Goal: Browse casually

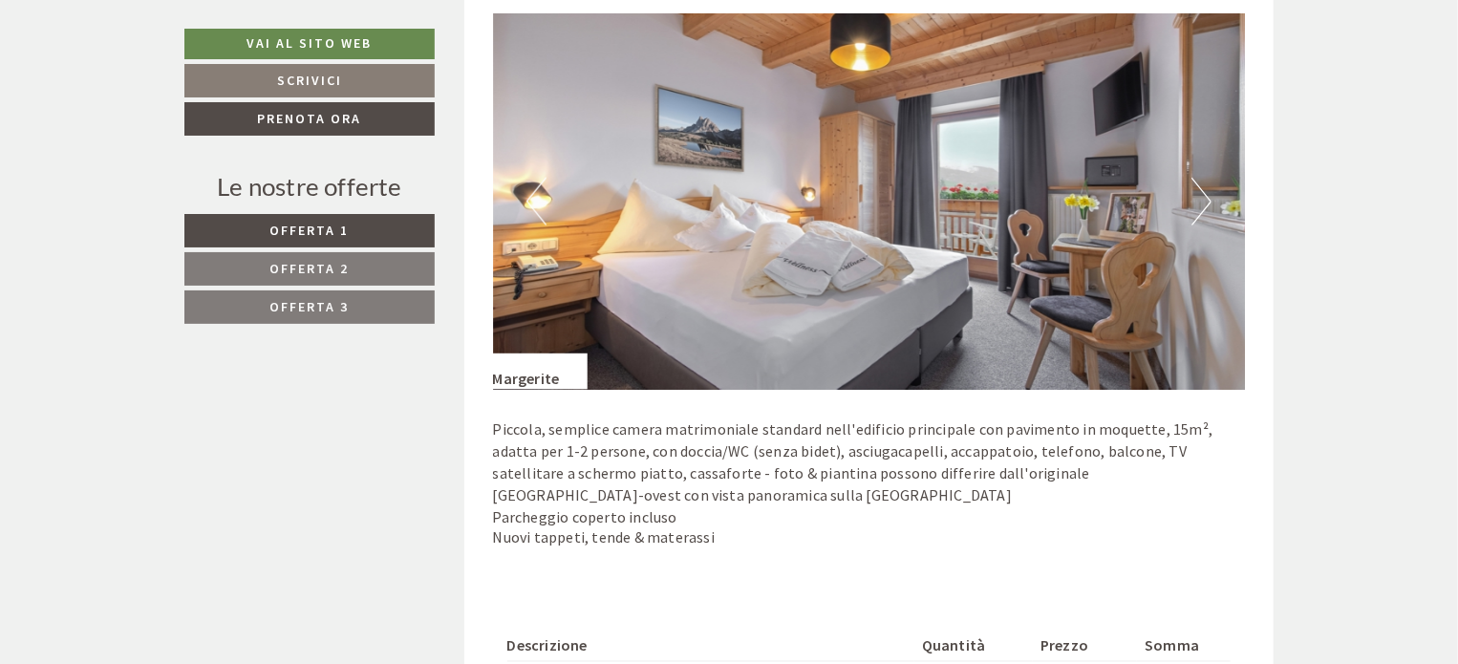
scroll to position [1146, 0]
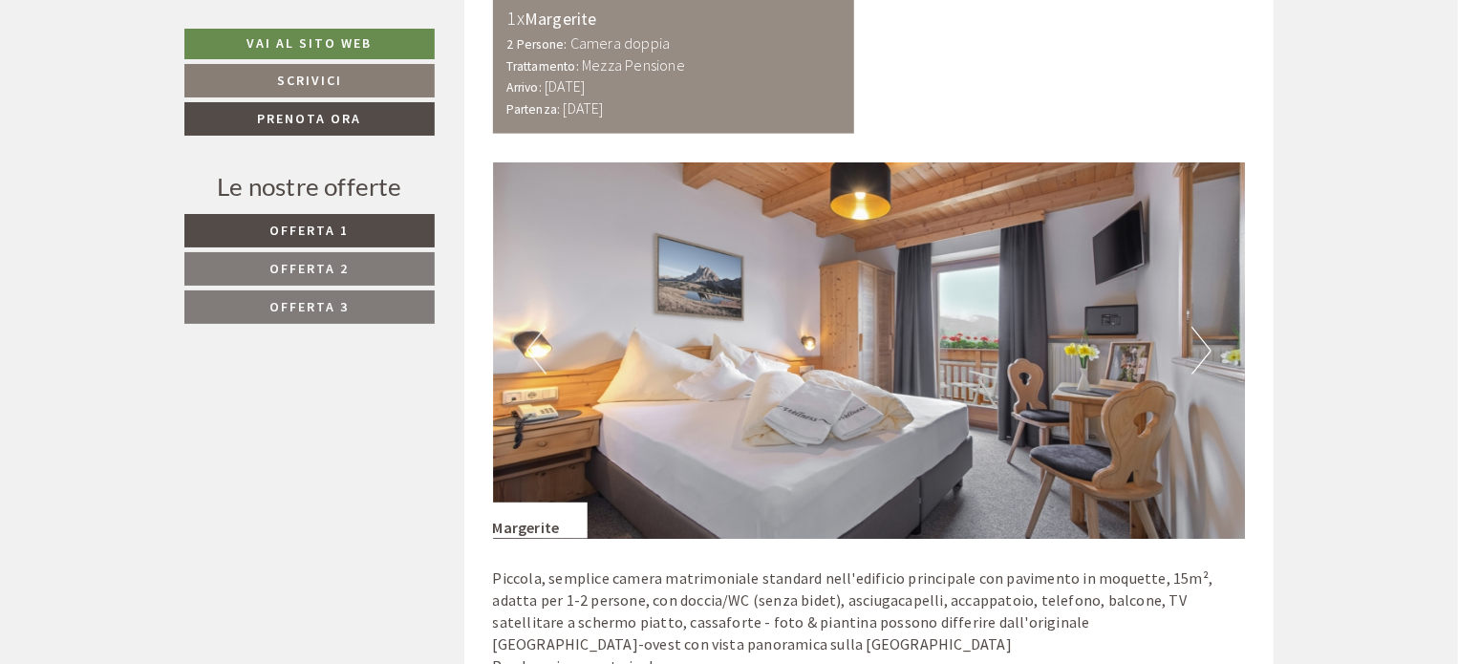
click at [1209, 355] on button "Next" at bounding box center [1201, 351] width 20 height 48
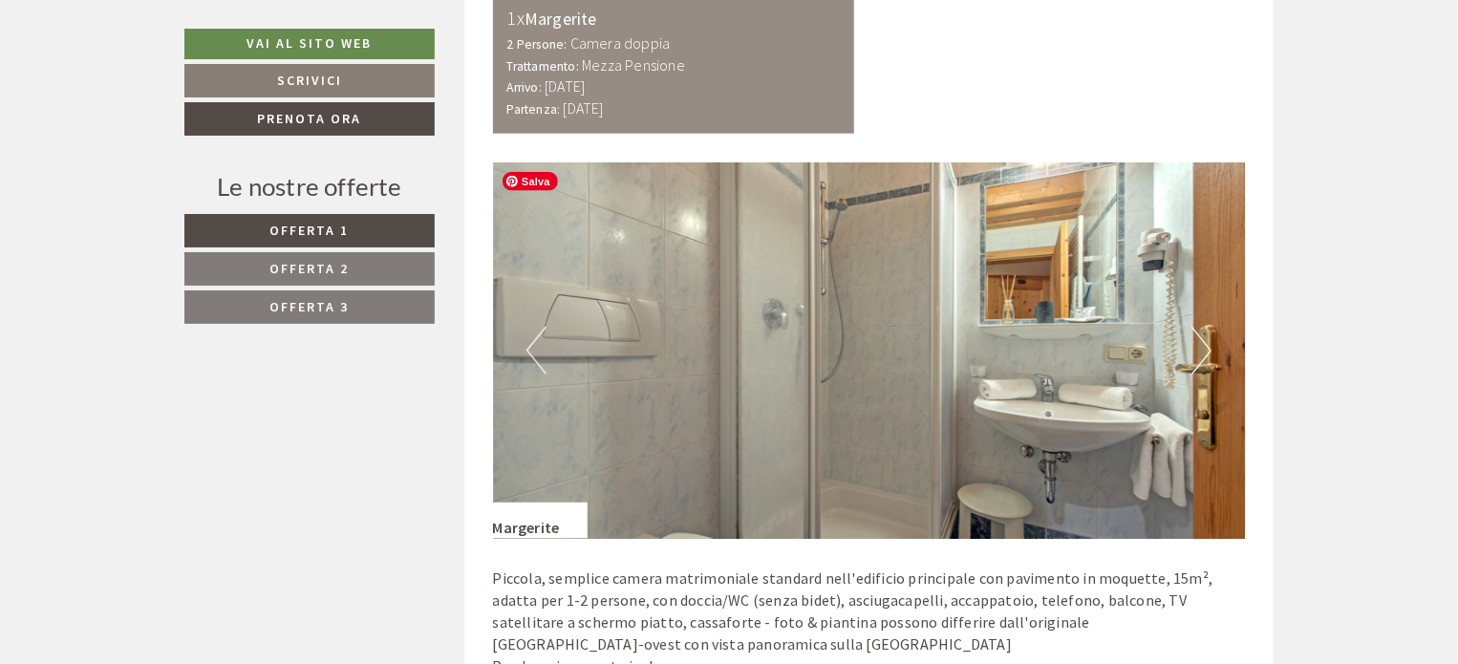
click at [1218, 355] on img at bounding box center [869, 350] width 753 height 376
click at [1194, 362] on button "Next" at bounding box center [1201, 351] width 20 height 48
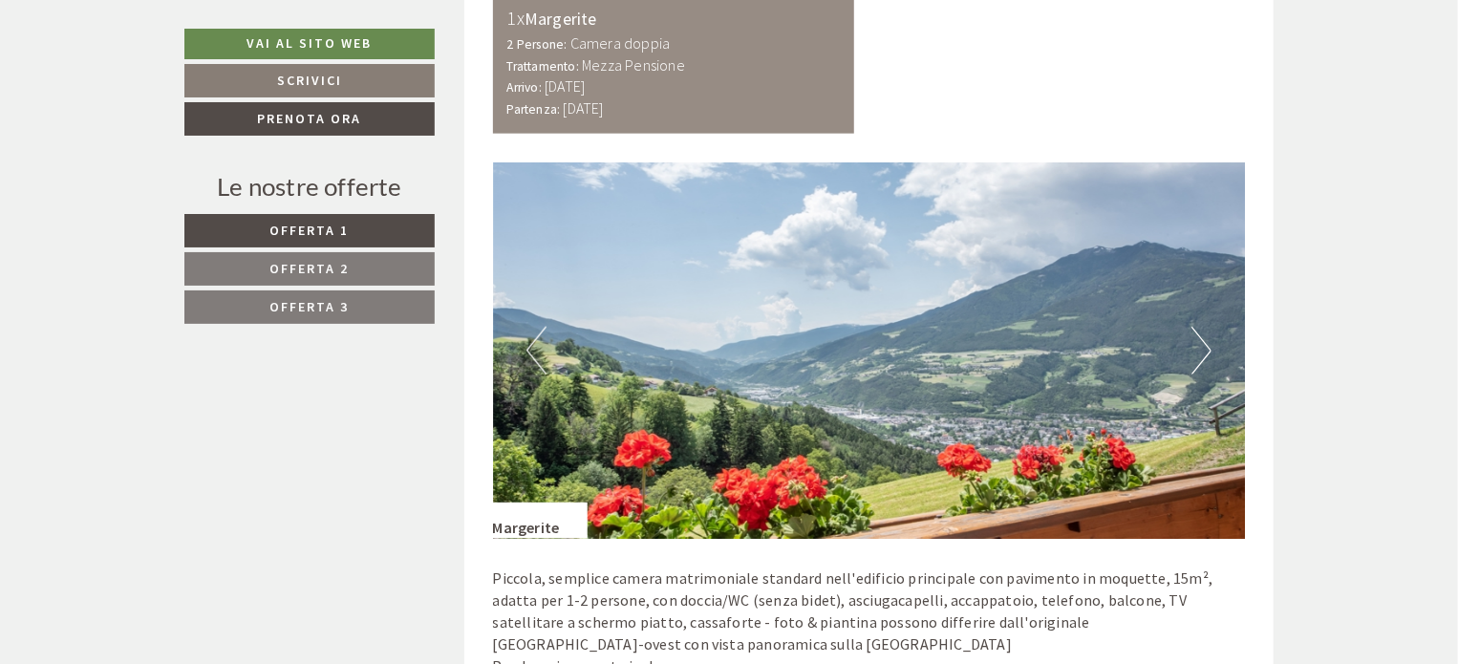
click at [1202, 352] on button "Next" at bounding box center [1201, 351] width 20 height 48
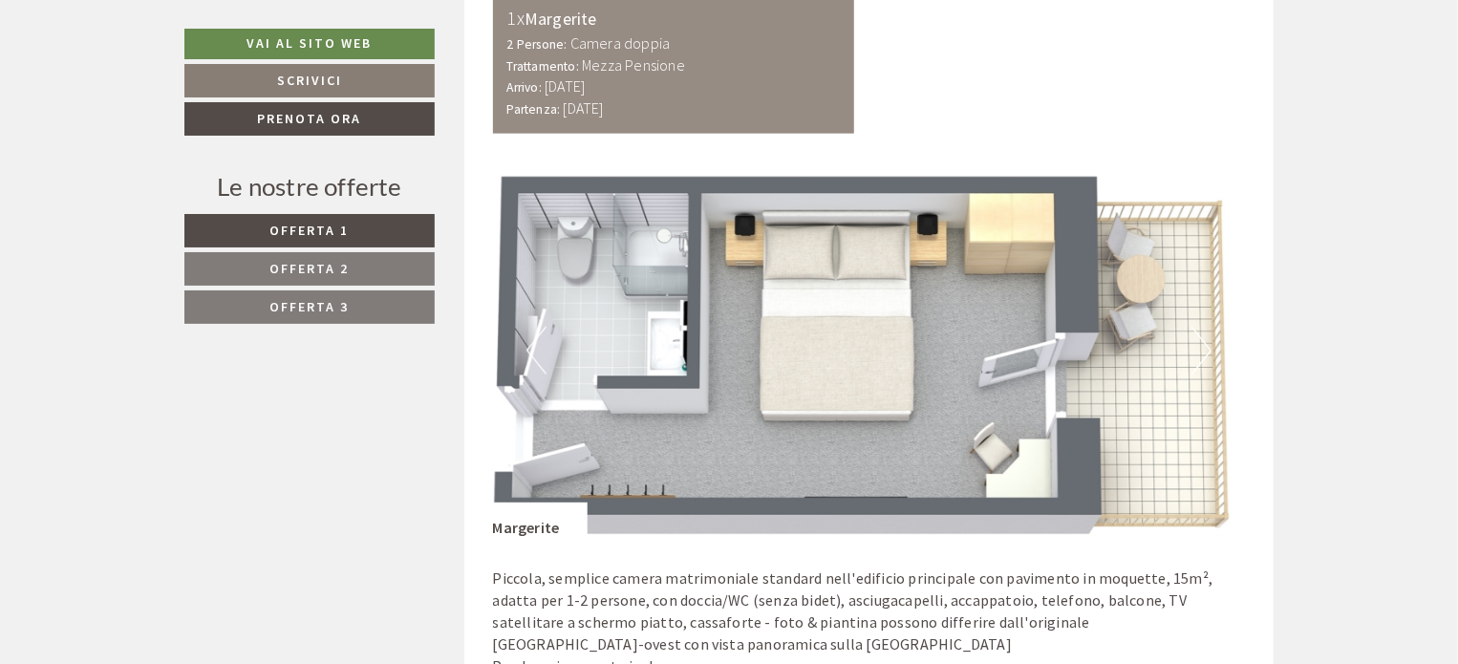
click at [1202, 352] on button "Next" at bounding box center [1201, 351] width 20 height 48
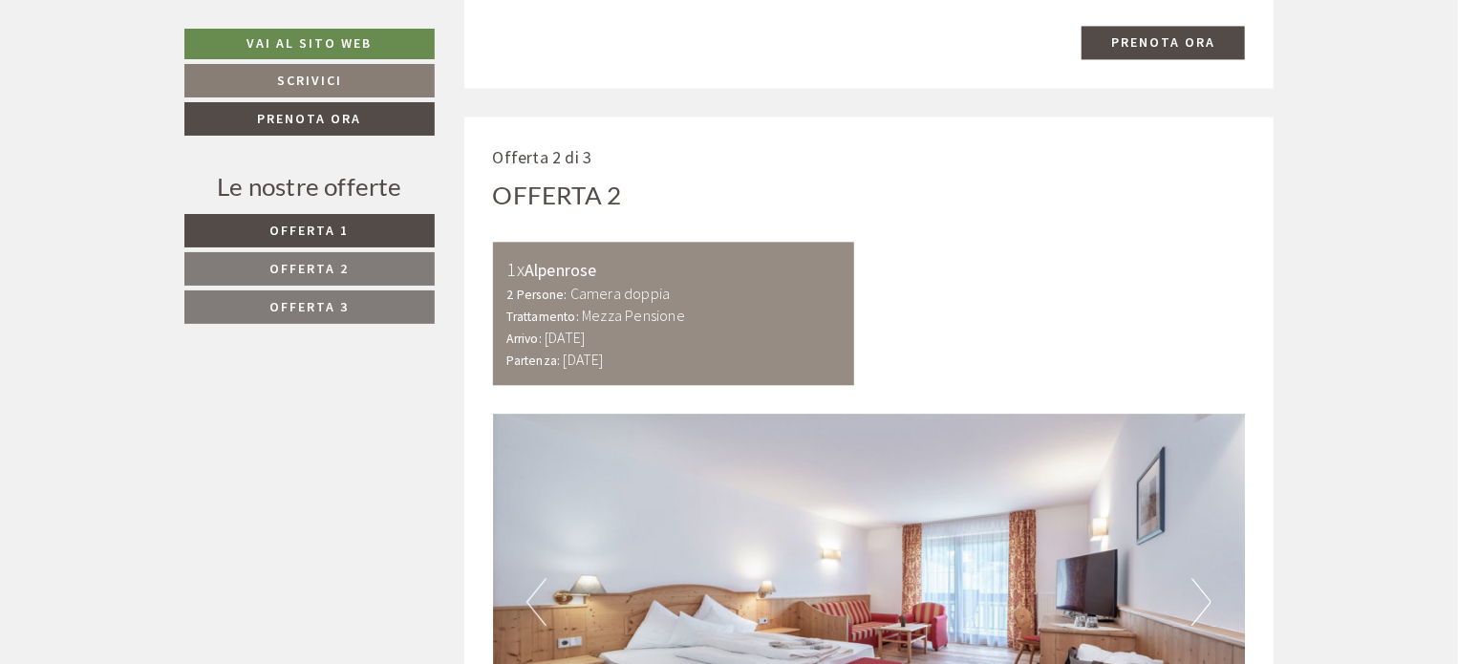
scroll to position [2293, 0]
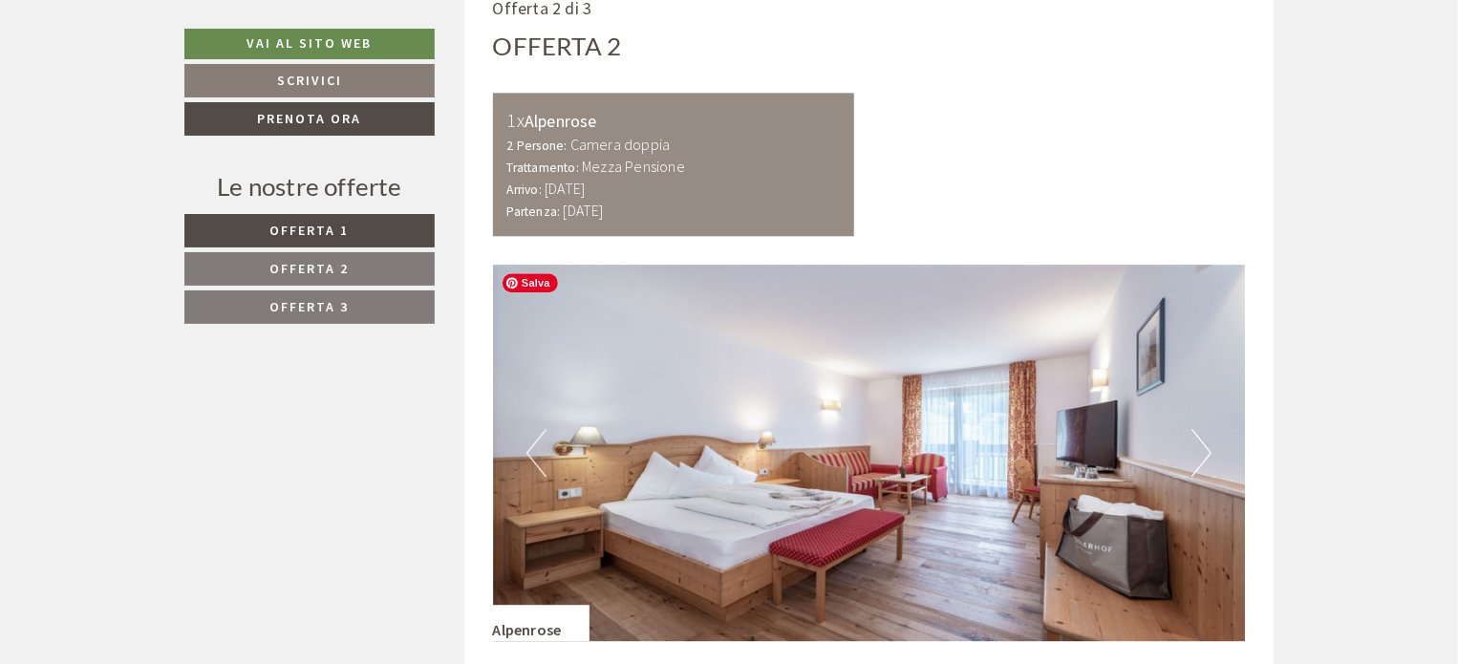
click at [1192, 446] on button "Next" at bounding box center [1201, 453] width 20 height 48
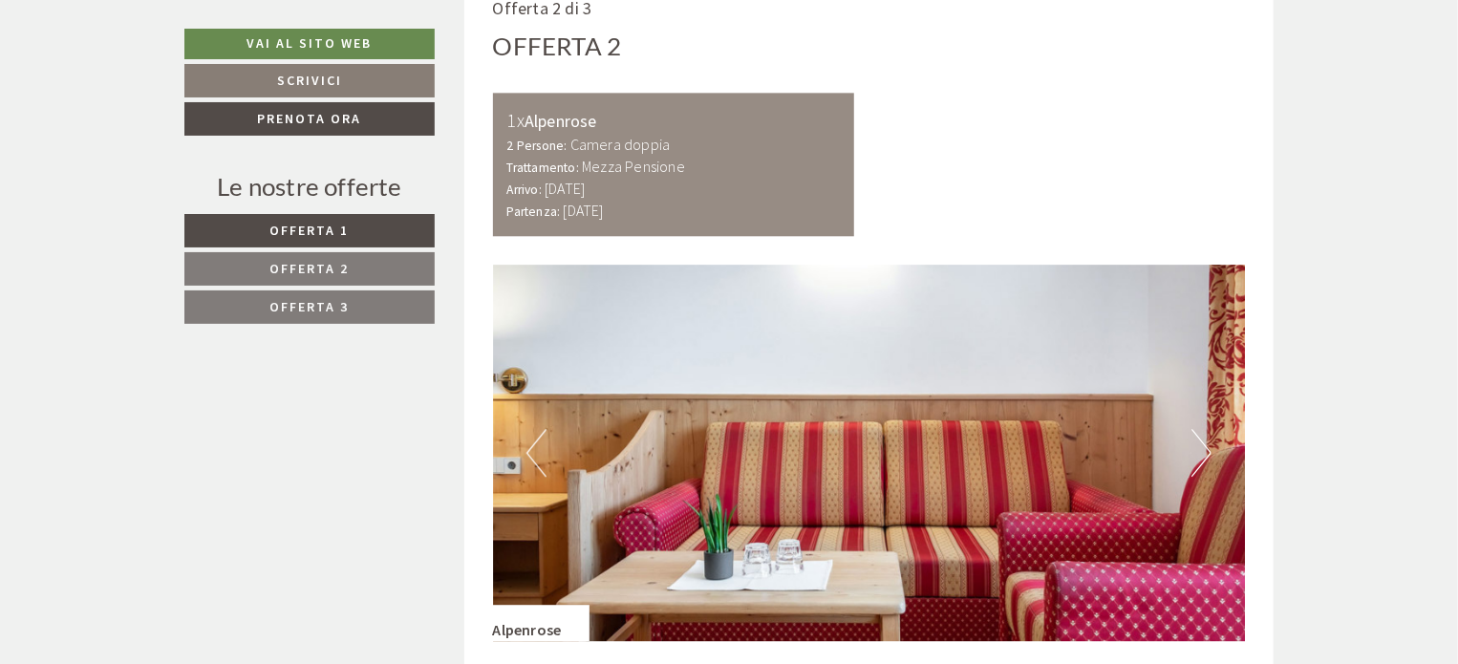
scroll to position [2388, 0]
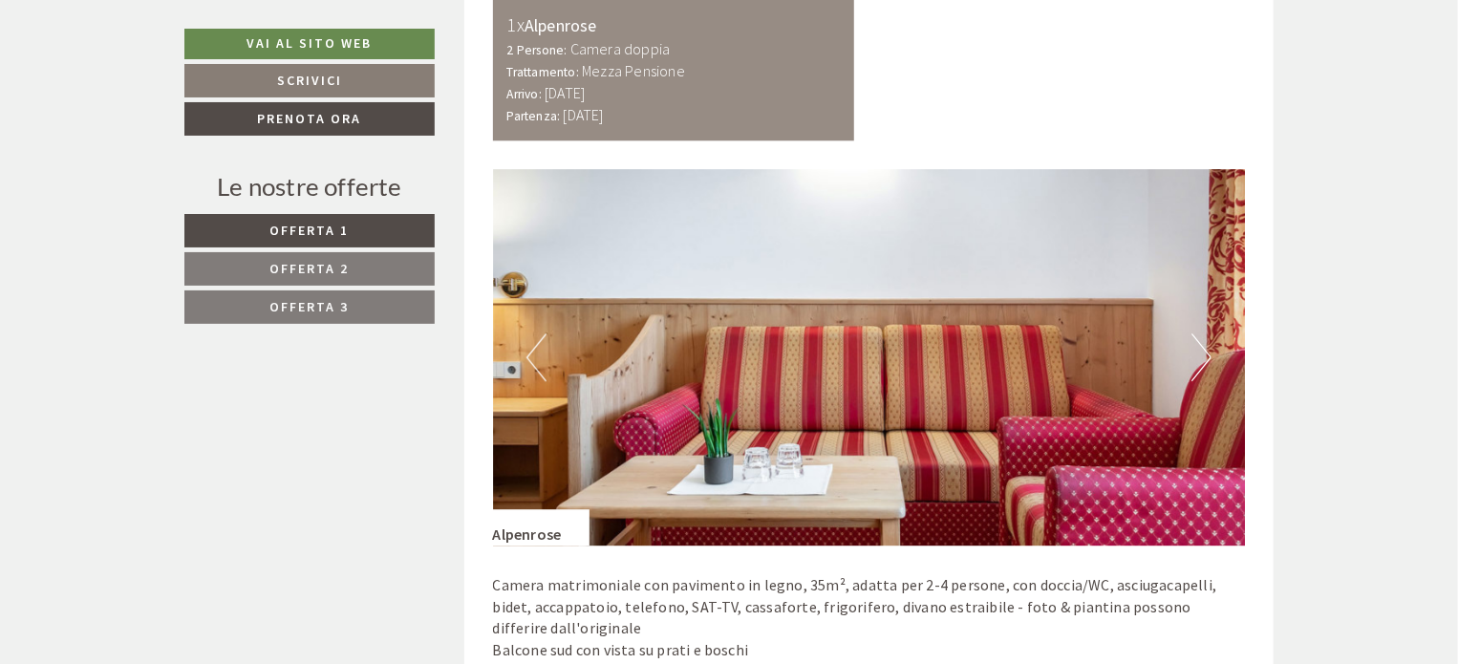
click at [1201, 369] on button "Next" at bounding box center [1201, 357] width 20 height 48
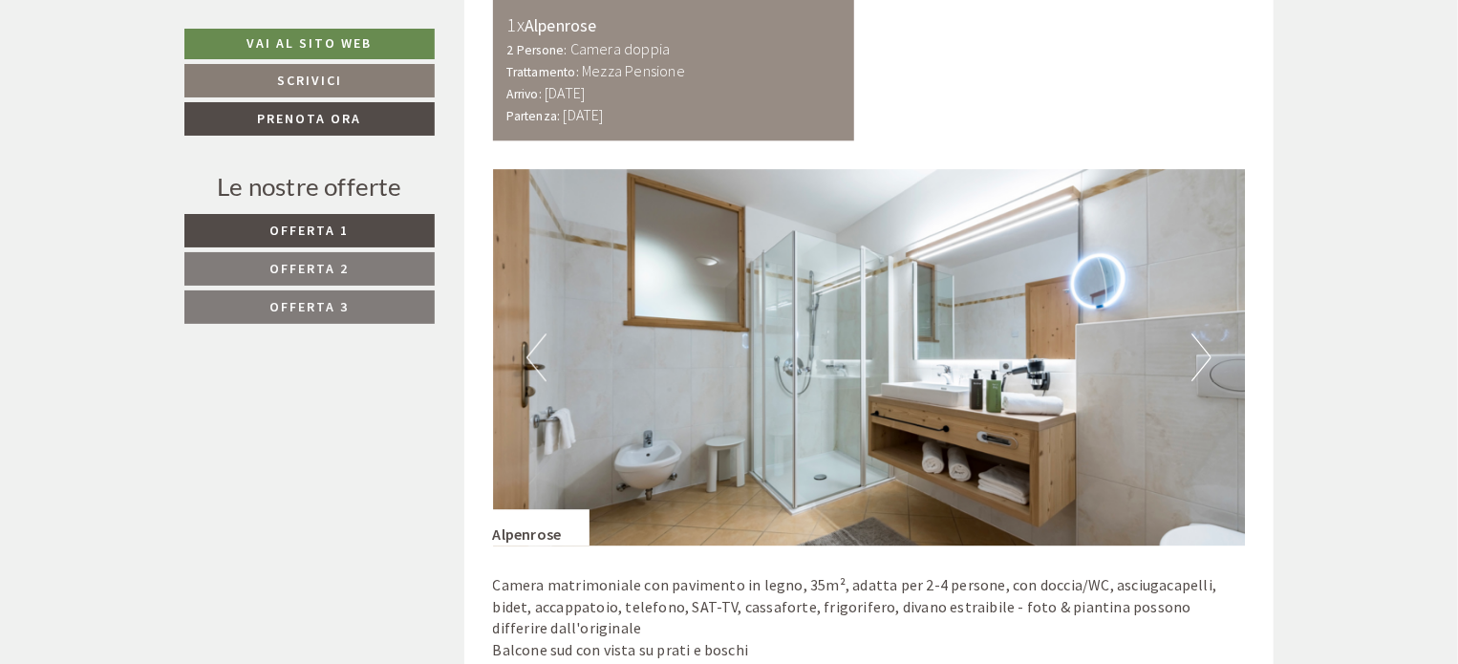
click at [1204, 369] on button "Next" at bounding box center [1201, 357] width 20 height 48
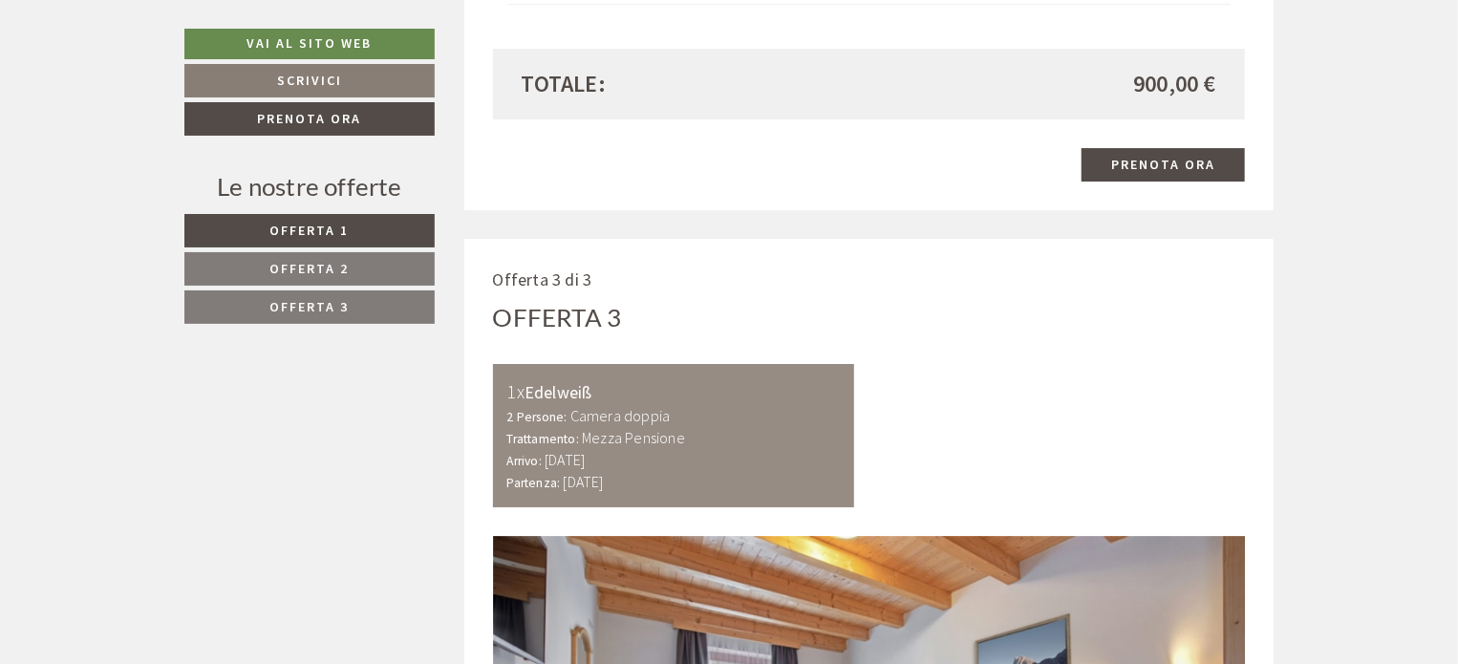
scroll to position [3725, 0]
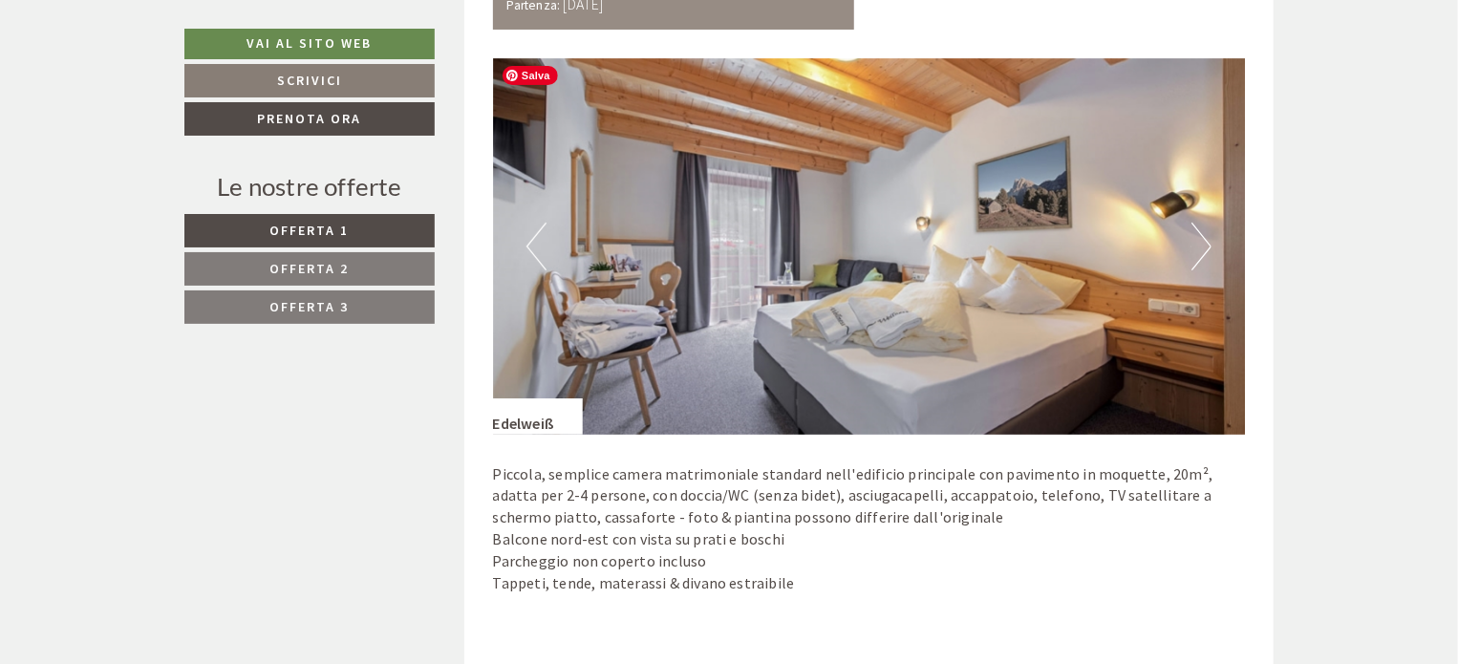
click at [1211, 245] on img at bounding box center [869, 246] width 753 height 376
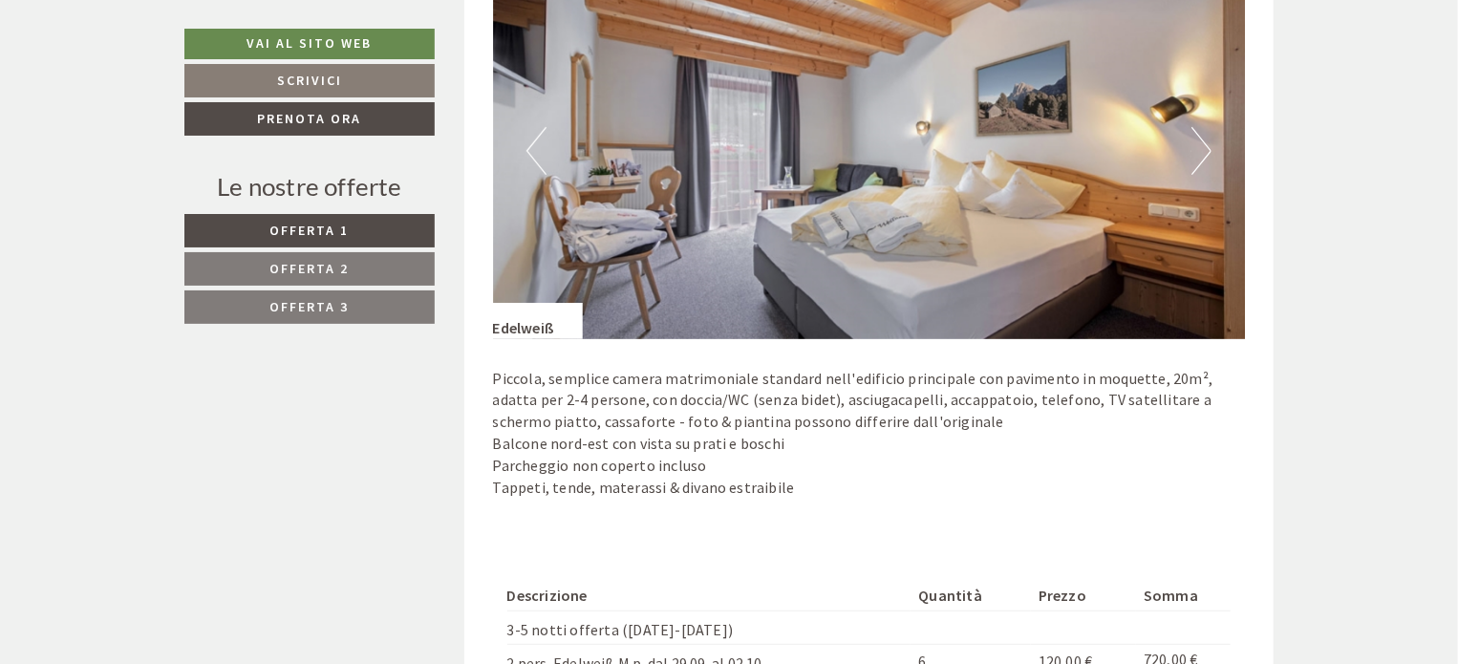
scroll to position [3534, 0]
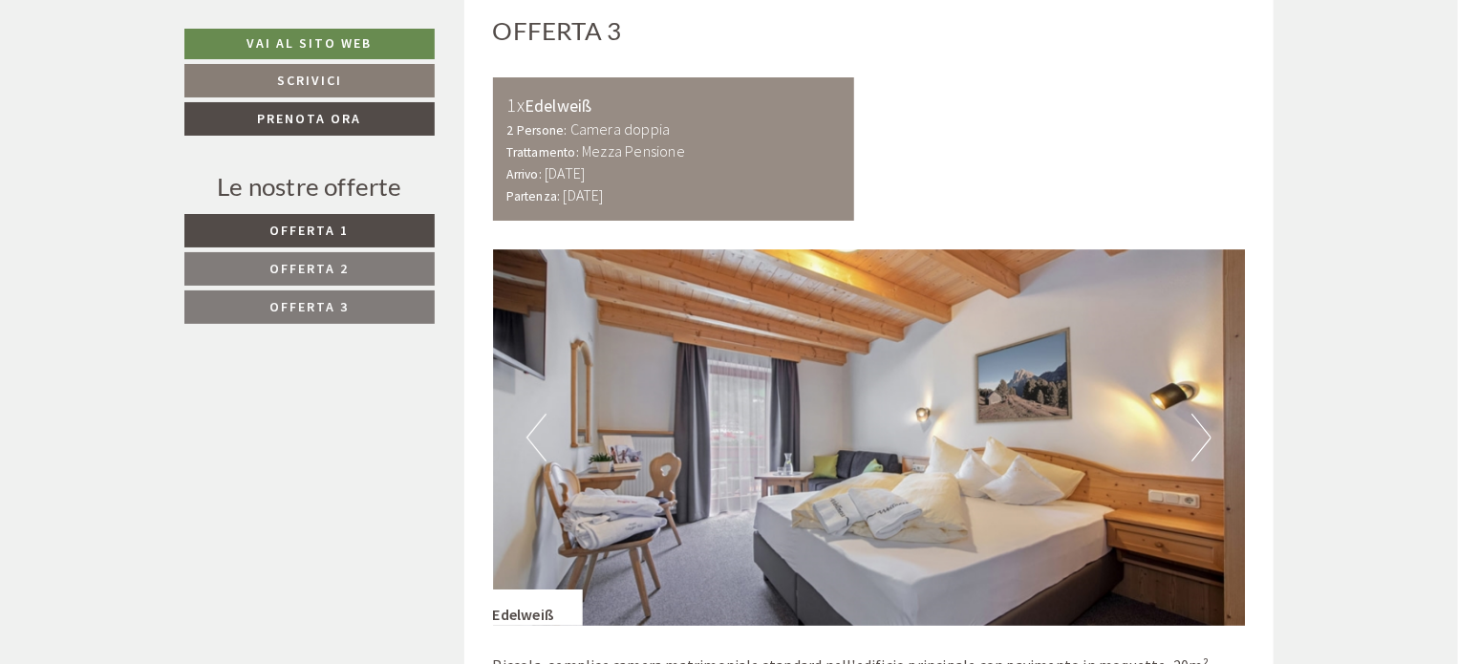
click at [1204, 433] on button "Next" at bounding box center [1201, 438] width 20 height 48
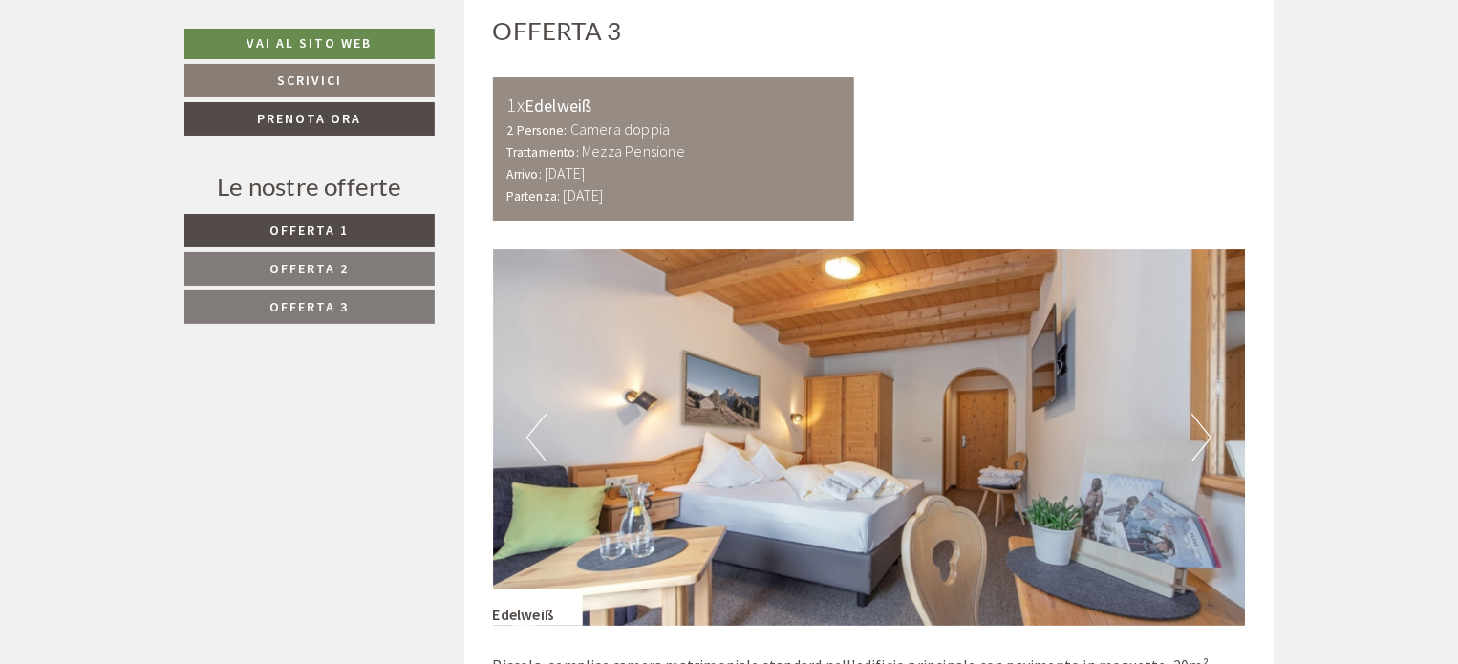
click at [1208, 434] on button "Next" at bounding box center [1201, 438] width 20 height 48
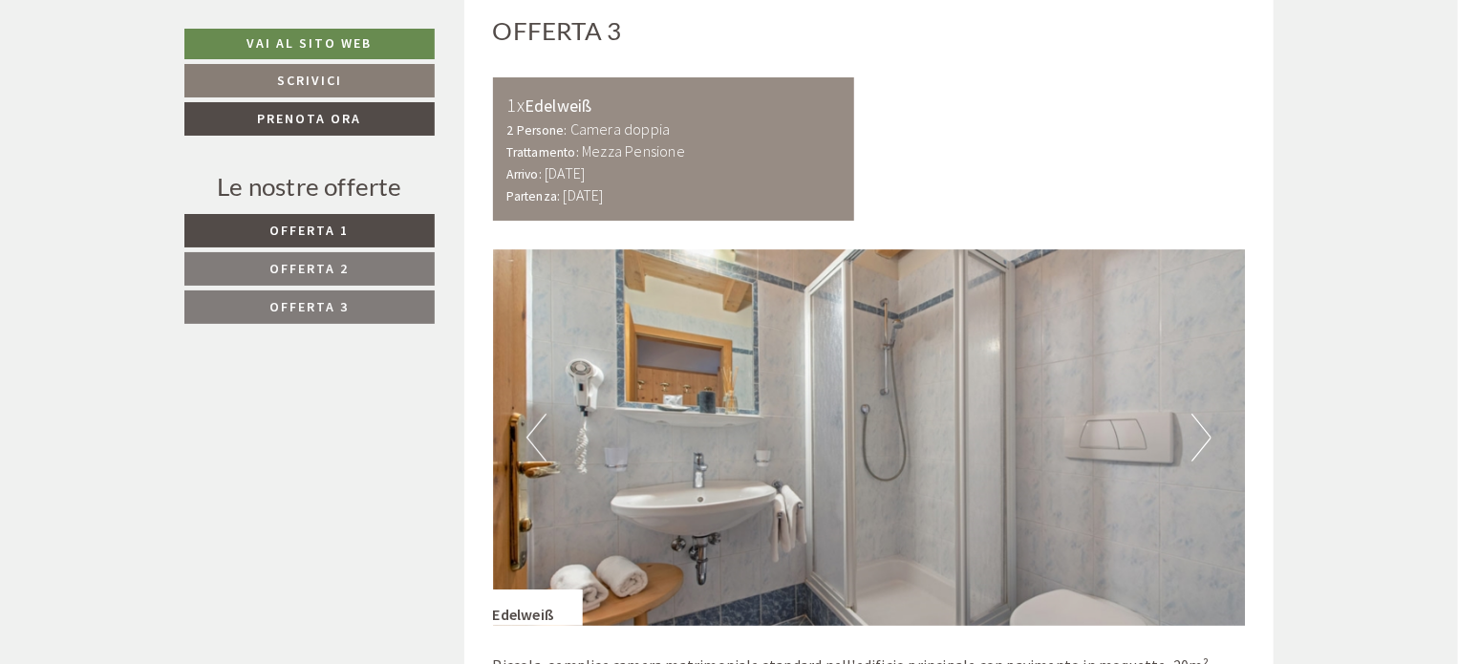
click at [1211, 434] on button "Next" at bounding box center [1201, 438] width 20 height 48
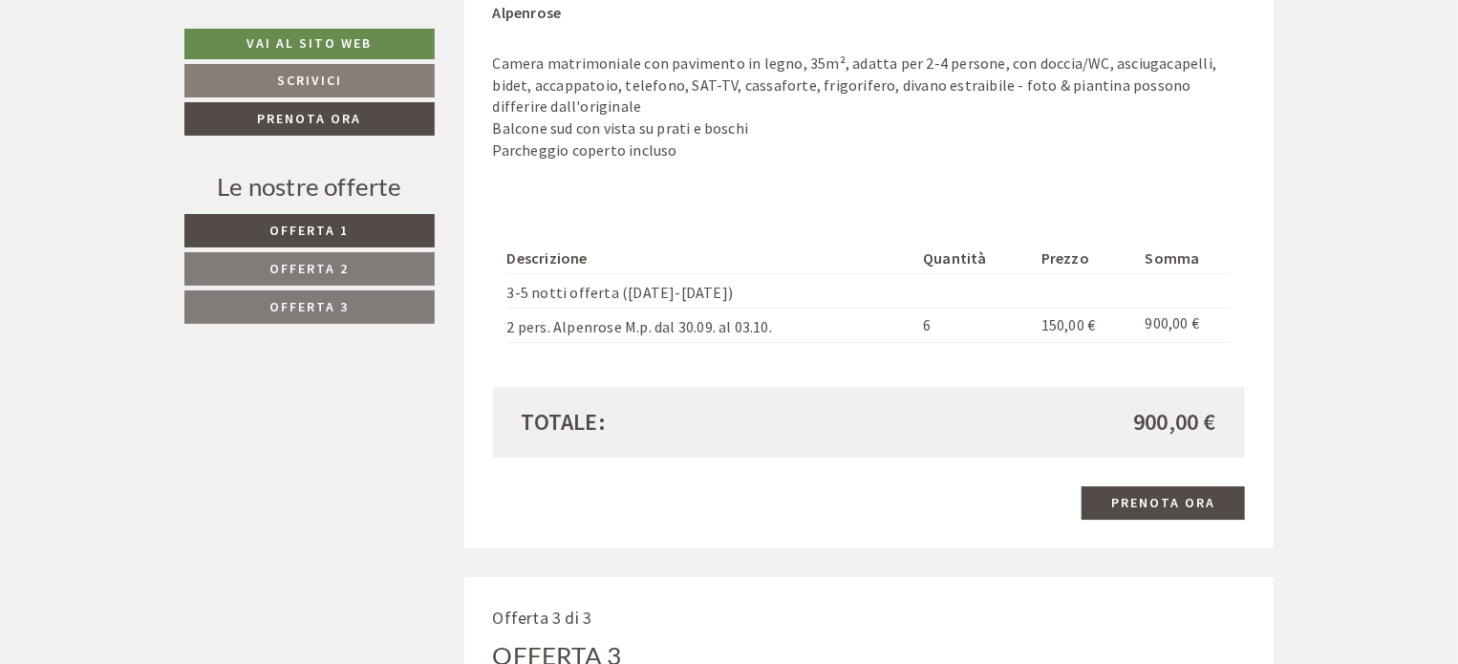
scroll to position [2866, 0]
